Goal: Task Accomplishment & Management: Use online tool/utility

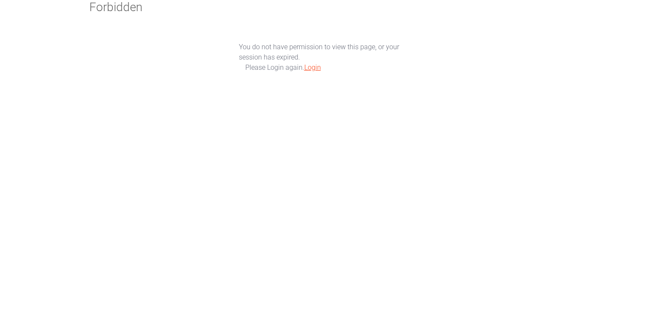
click at [308, 71] on link "Login" at bounding box center [312, 67] width 17 height 8
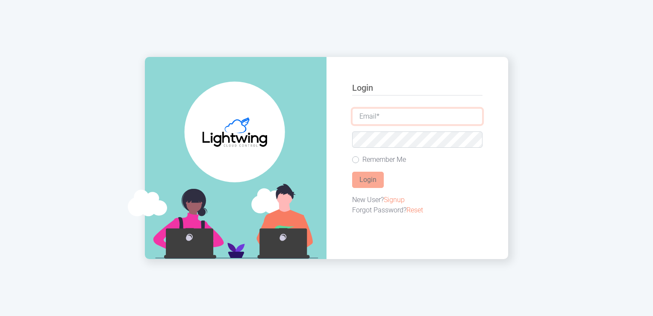
type input "[PERSON_NAME][EMAIL_ADDRESS][DOMAIN_NAME]"
click at [373, 188] on button "Login" at bounding box center [368, 179] width 32 height 16
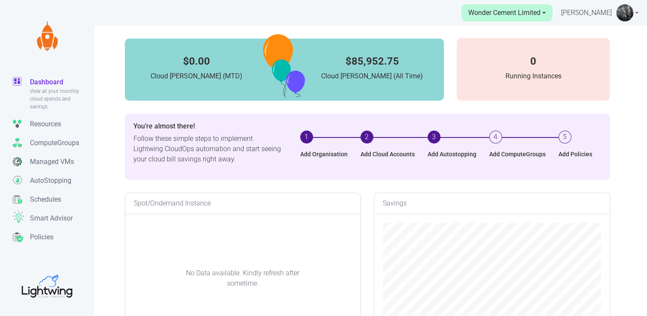
scroll to position [170, 235]
click at [47, 181] on p "AutoStopping" at bounding box center [50, 180] width 41 height 10
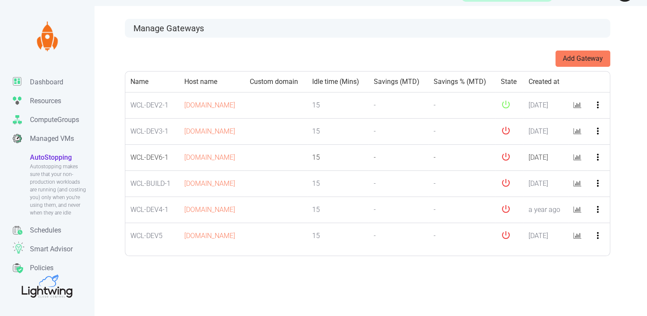
scroll to position [26, 0]
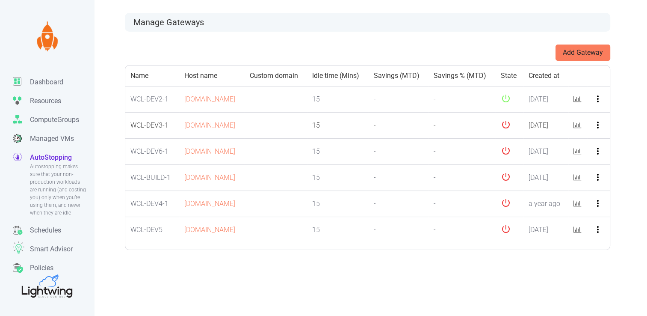
click at [598, 130] on icon "more_vert" at bounding box center [598, 125] width 10 height 10
click at [603, 160] on button "Edit" at bounding box center [611, 161] width 68 height 14
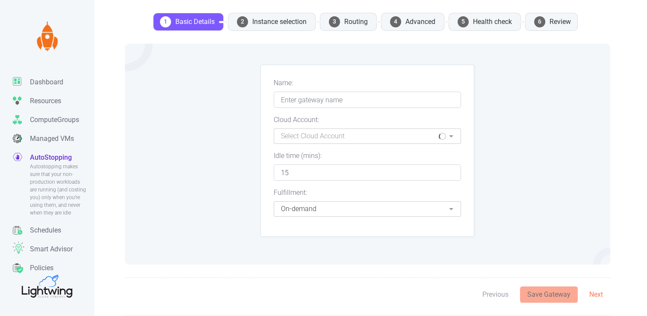
type input "WCL-DEV3-1"
click at [350, 26] on li "3 Routing" at bounding box center [348, 22] width 57 height 18
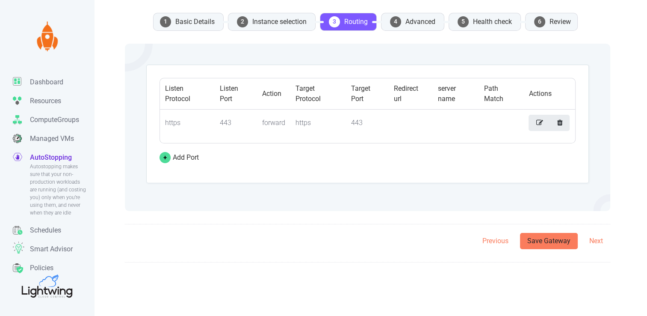
click at [404, 21] on li "4 Advanced" at bounding box center [412, 22] width 63 height 18
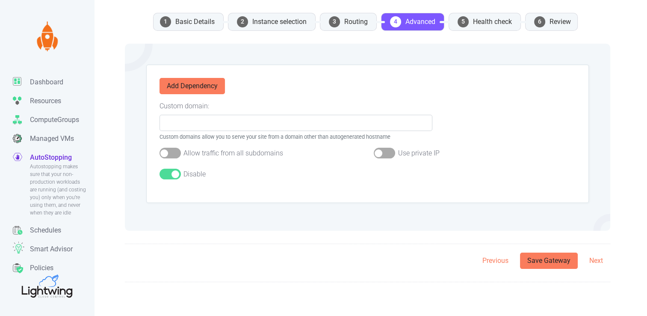
click at [41, 160] on p "AutoStopping" at bounding box center [51, 157] width 42 height 10
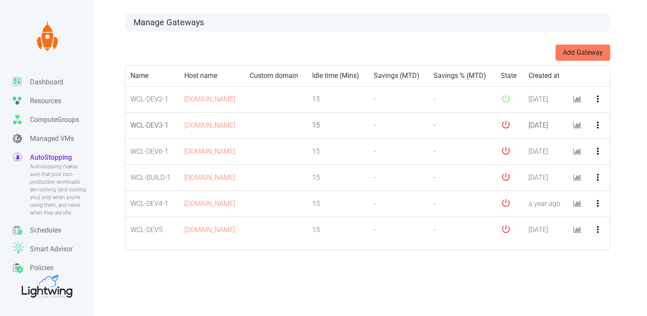
click at [599, 130] on icon "more_vert" at bounding box center [598, 125] width 10 height 10
click at [598, 158] on button "Edit" at bounding box center [611, 161] width 68 height 14
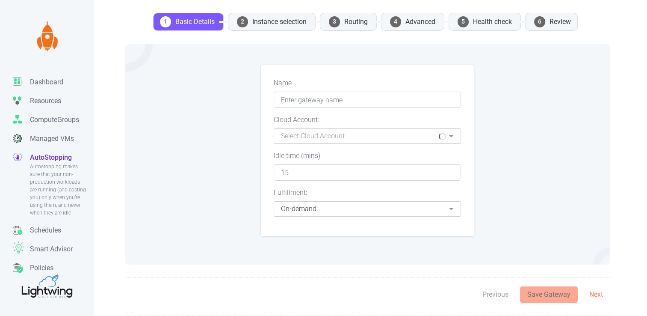
type input "WCL-DEV3-1"
click at [411, 21] on li "4 Advanced" at bounding box center [412, 22] width 63 height 18
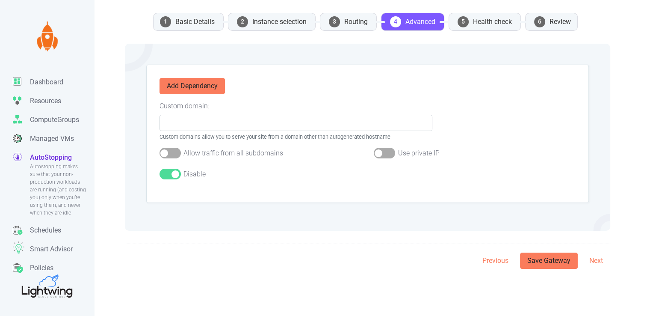
click at [196, 22] on li "1 Basic Details" at bounding box center [188, 22] width 71 height 18
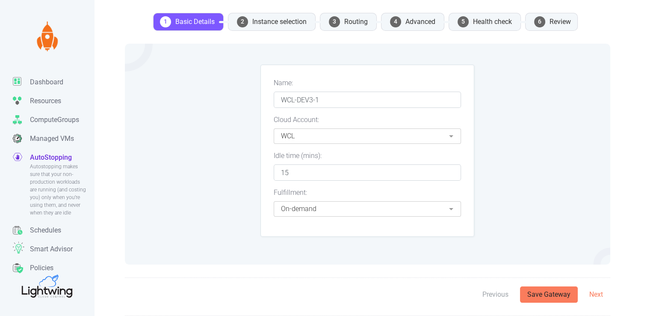
click at [45, 154] on p "AutoStopping" at bounding box center [51, 157] width 42 height 10
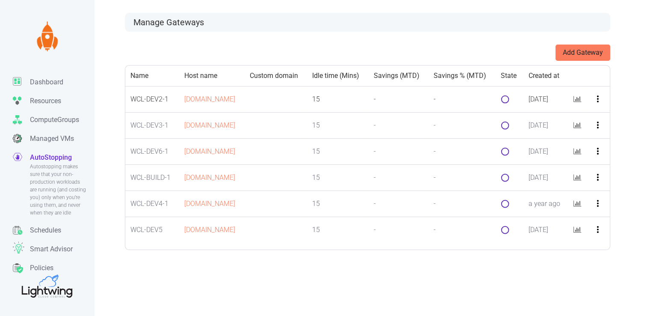
click at [599, 104] on icon "more_vert" at bounding box center [598, 99] width 10 height 10
click at [624, 97] on app-autostopping "Wonder Cement Limited Cloud Accounts Invite People to Wonder Cement Limited Add…" at bounding box center [323, 144] width 647 height 341
click at [600, 104] on icon "more_vert" at bounding box center [598, 99] width 10 height 10
click at [596, 160] on button "Connect" at bounding box center [611, 165] width 68 height 14
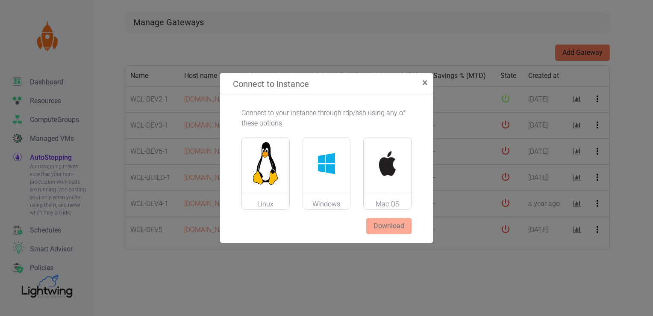
click at [325, 175] on img at bounding box center [326, 163] width 47 height 43
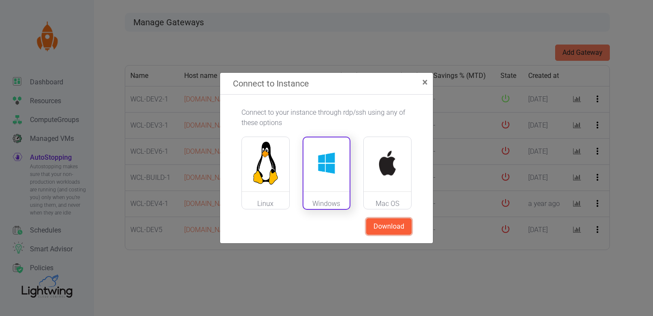
click at [382, 230] on button "Download" at bounding box center [388, 226] width 45 height 16
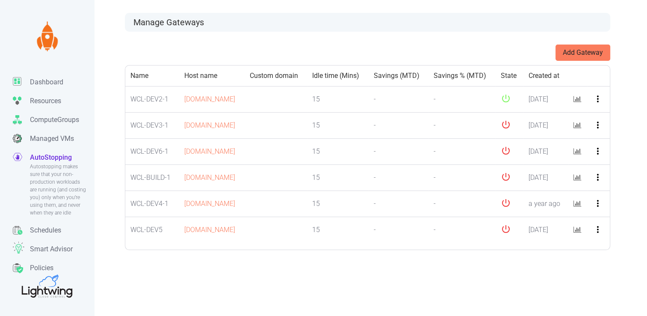
click at [633, 41] on app-autostopping "Wonder Cement Limited Cloud Accounts Invite People to Wonder Cement Limited Add…" at bounding box center [323, 144] width 647 height 341
